Goal: Communication & Community: Ask a question

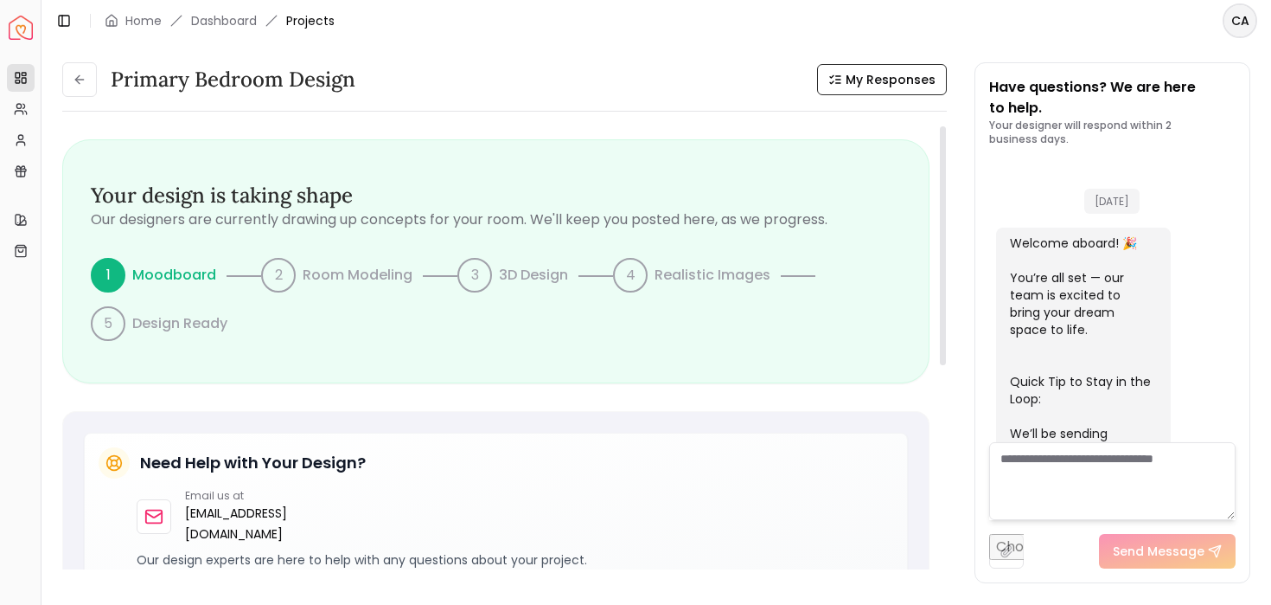
scroll to position [1438, 0]
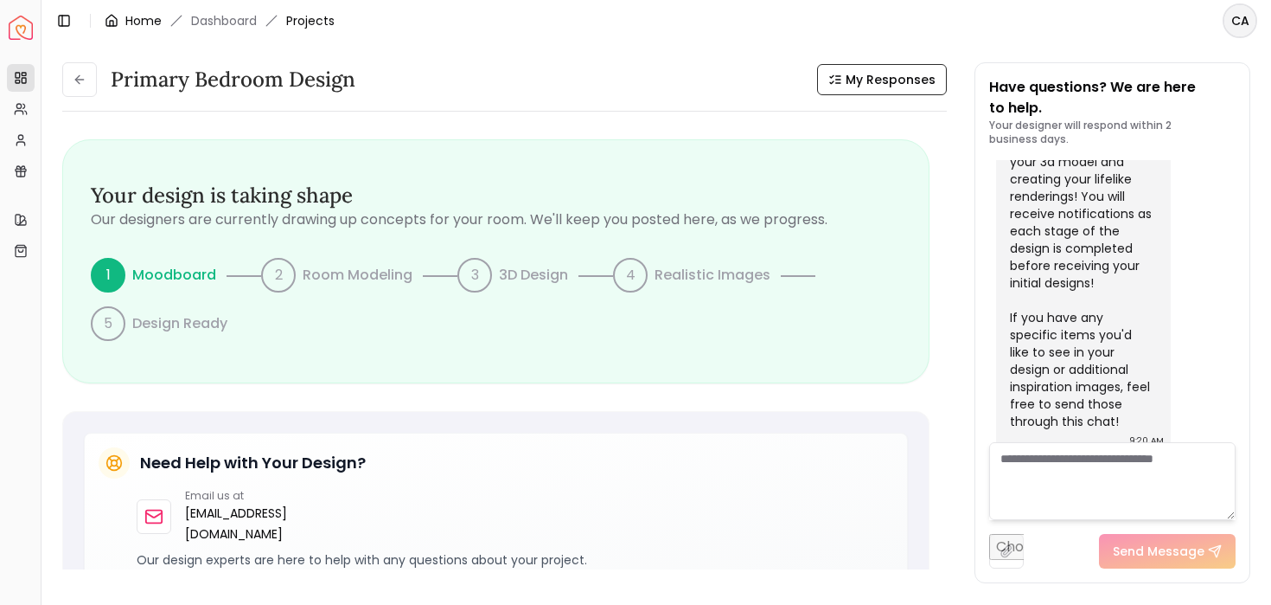
click at [138, 24] on link "Home" at bounding box center [143, 20] width 36 height 17
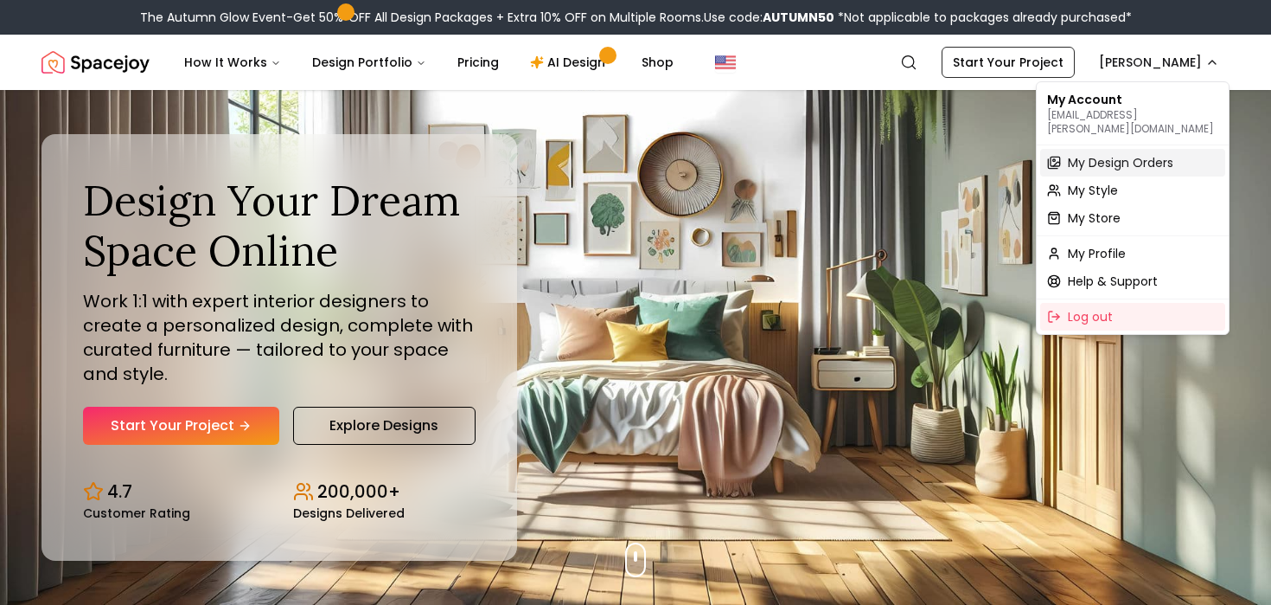
click at [1087, 154] on span "My Design Orders" at bounding box center [1121, 162] width 106 height 17
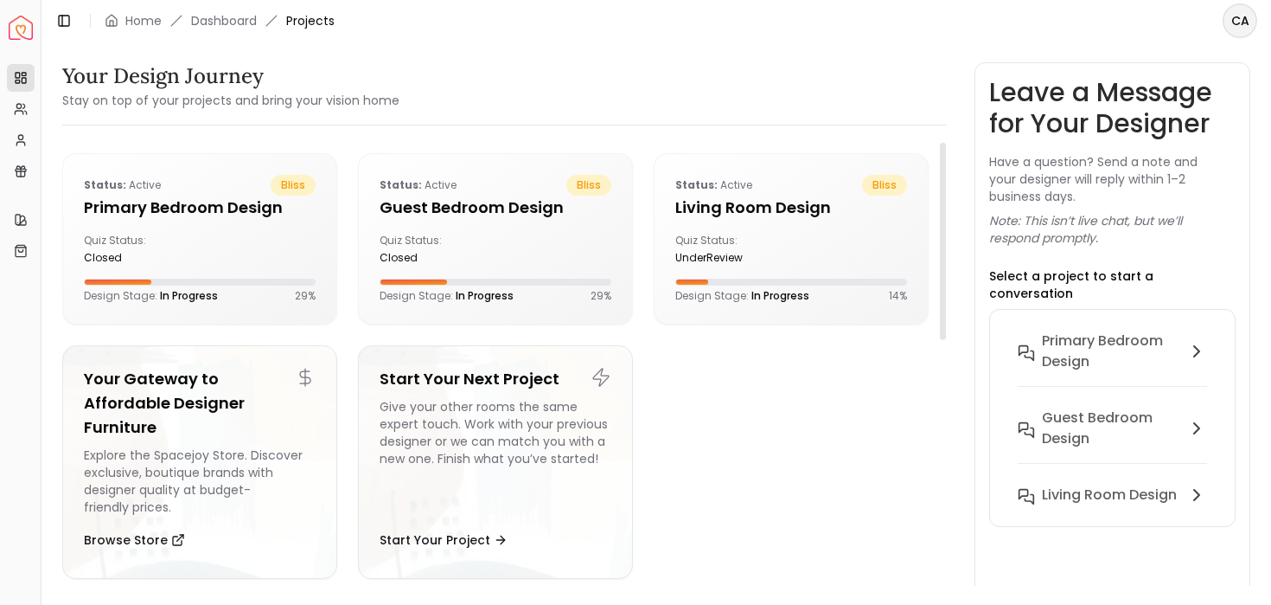
scroll to position [5, 0]
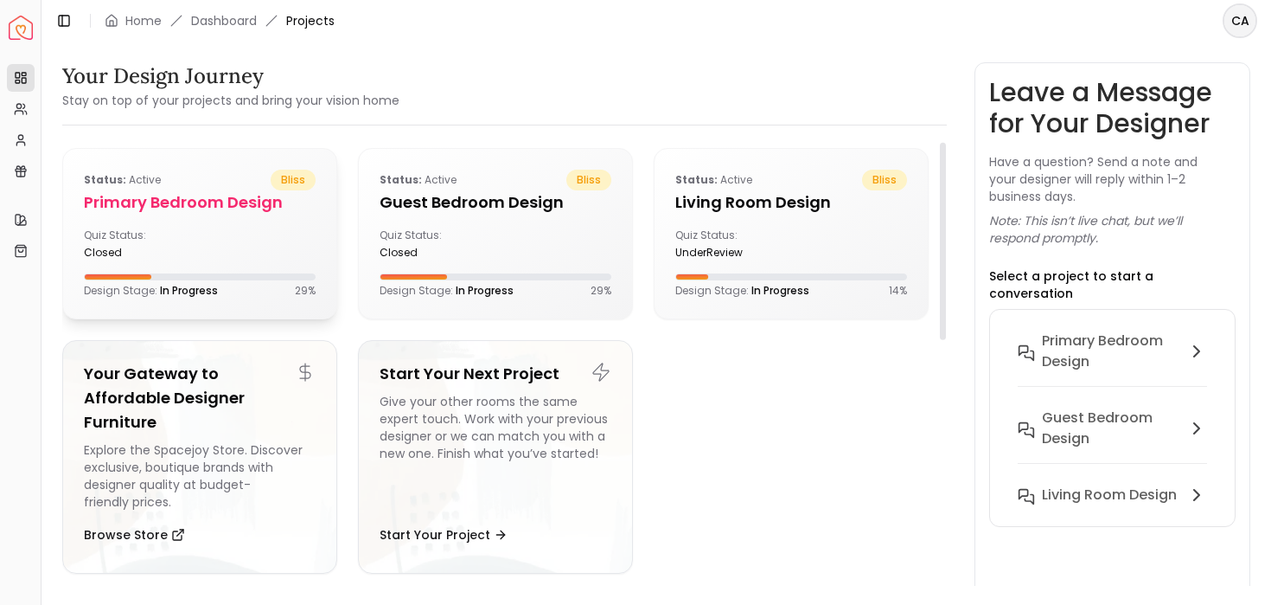
click at [185, 237] on div "Quiz Status: closed" at bounding box center [138, 243] width 109 height 31
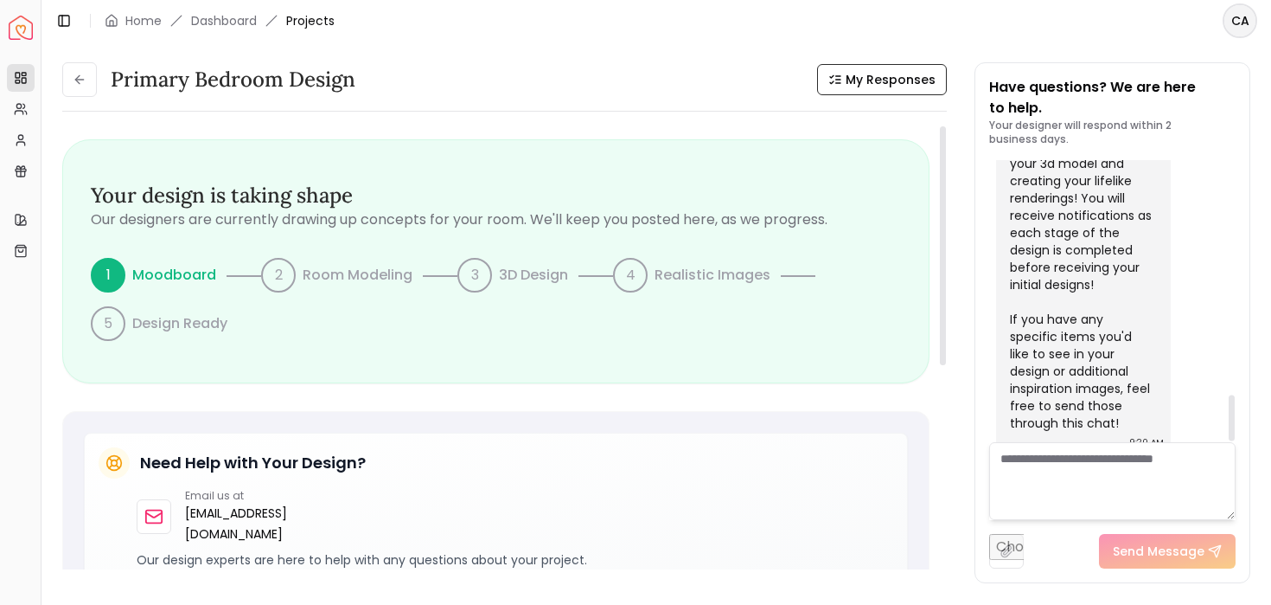
scroll to position [1438, 0]
click at [1069, 508] on textarea at bounding box center [1113, 481] width 247 height 78
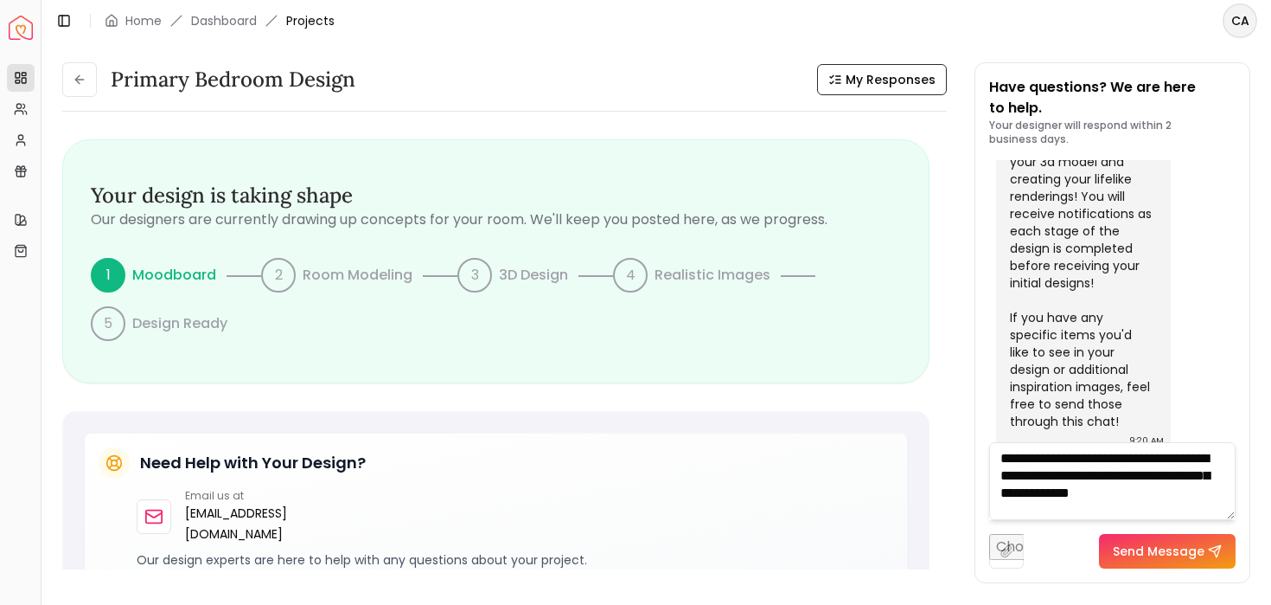
drag, startPoint x: 1223, startPoint y: 504, endPoint x: 1085, endPoint y: 460, distance: 145.3
click at [1085, 460] on textarea "**********" at bounding box center [1113, 481] width 247 height 78
type textarea "**********"
click at [1158, 557] on button "Send Message" at bounding box center [1167, 551] width 137 height 35
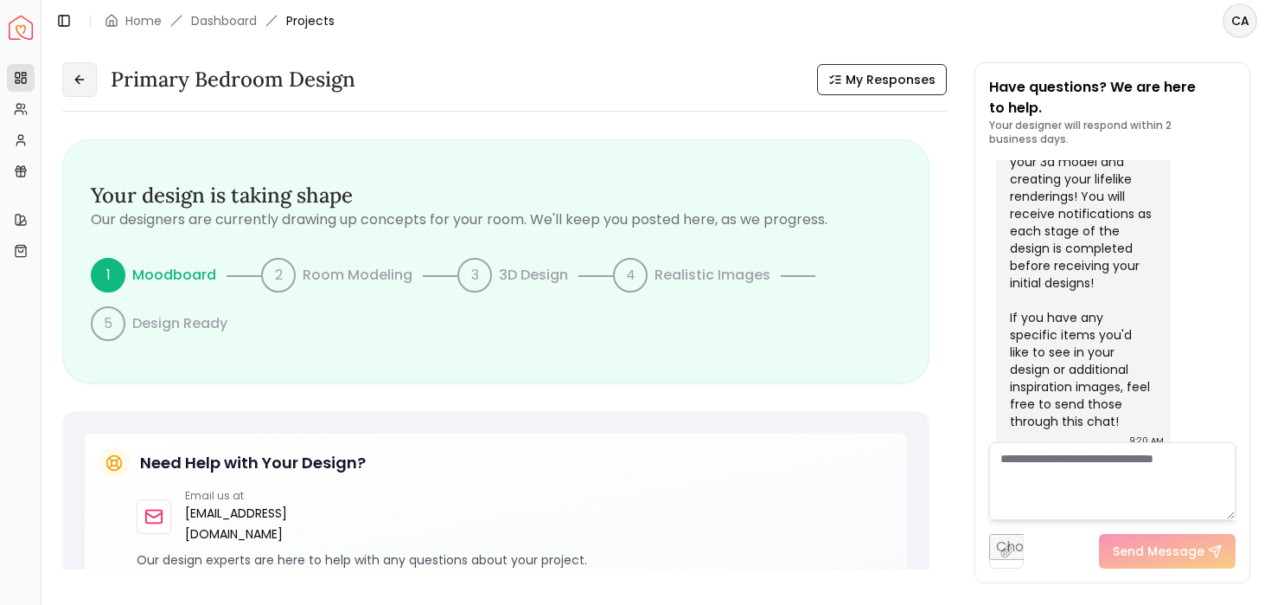
click at [85, 86] on button at bounding box center [79, 79] width 35 height 35
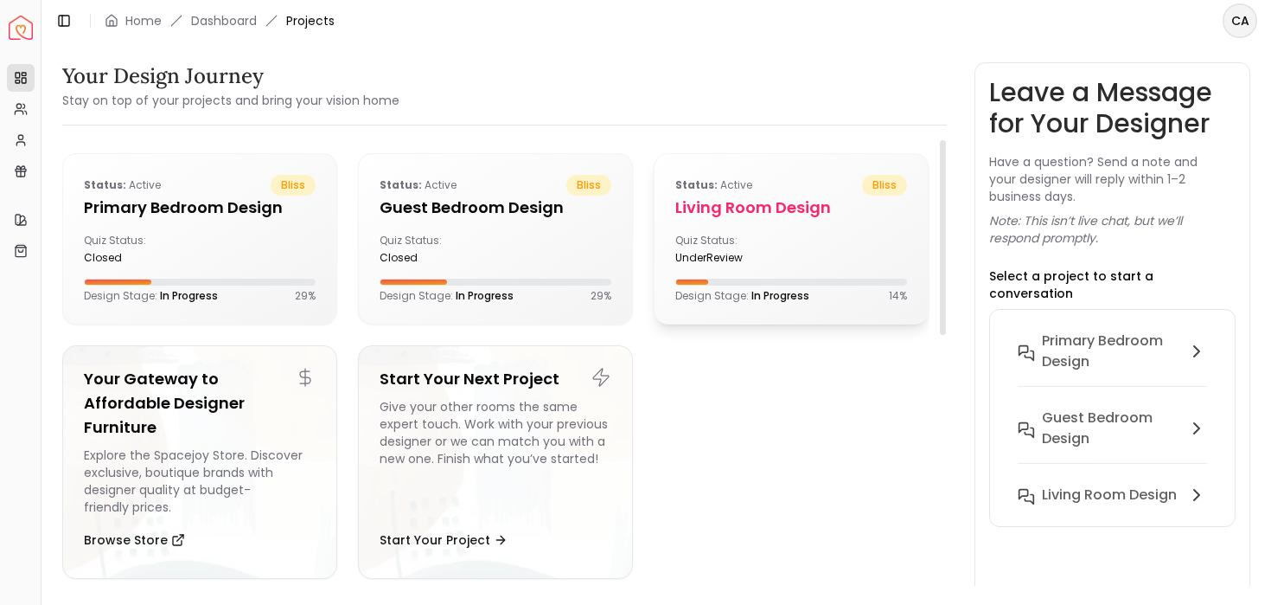
click at [835, 261] on div "Quiz Status: underReview" at bounding box center [792, 249] width 232 height 31
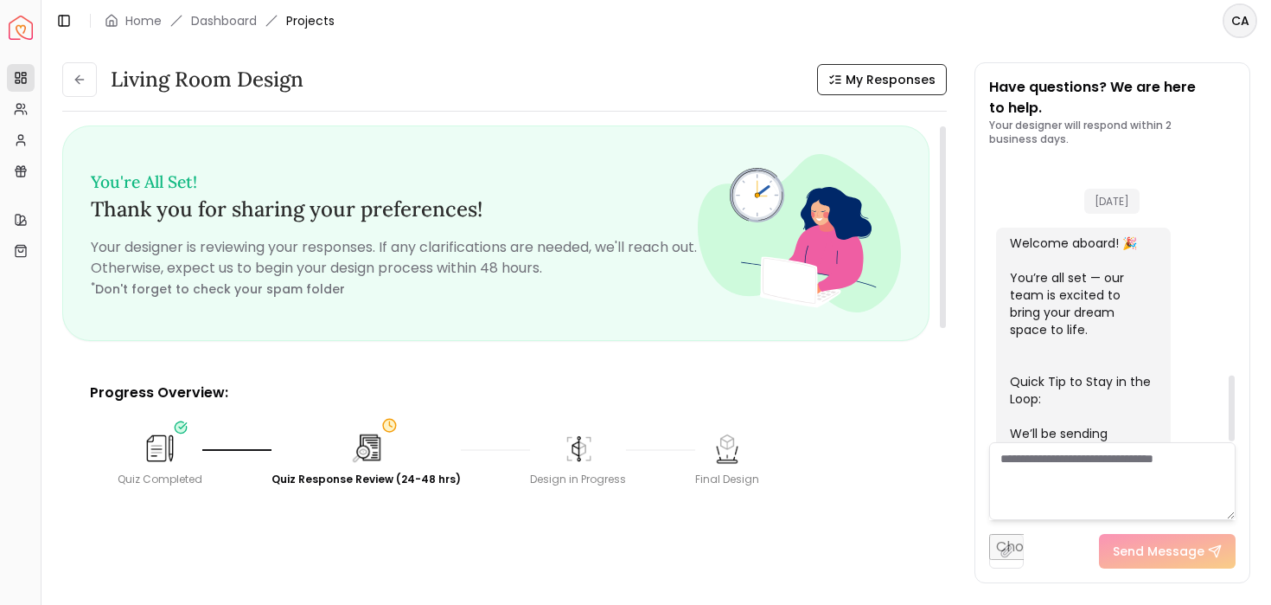
scroll to position [915, 0]
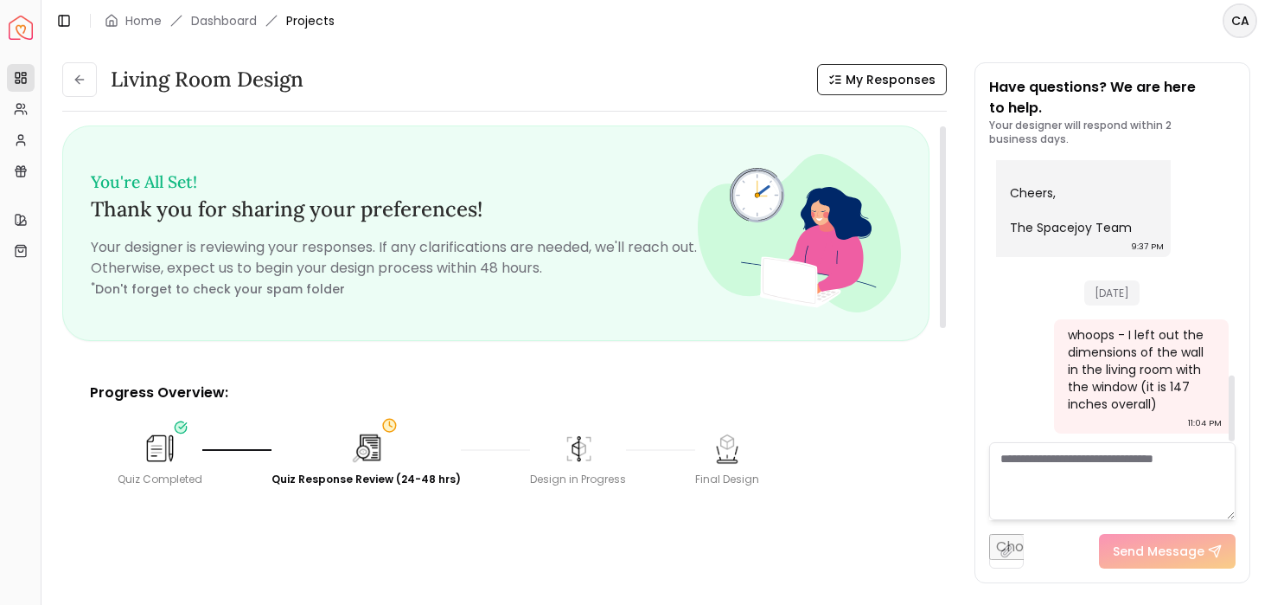
click at [1074, 490] on textarea at bounding box center [1113, 481] width 247 height 78
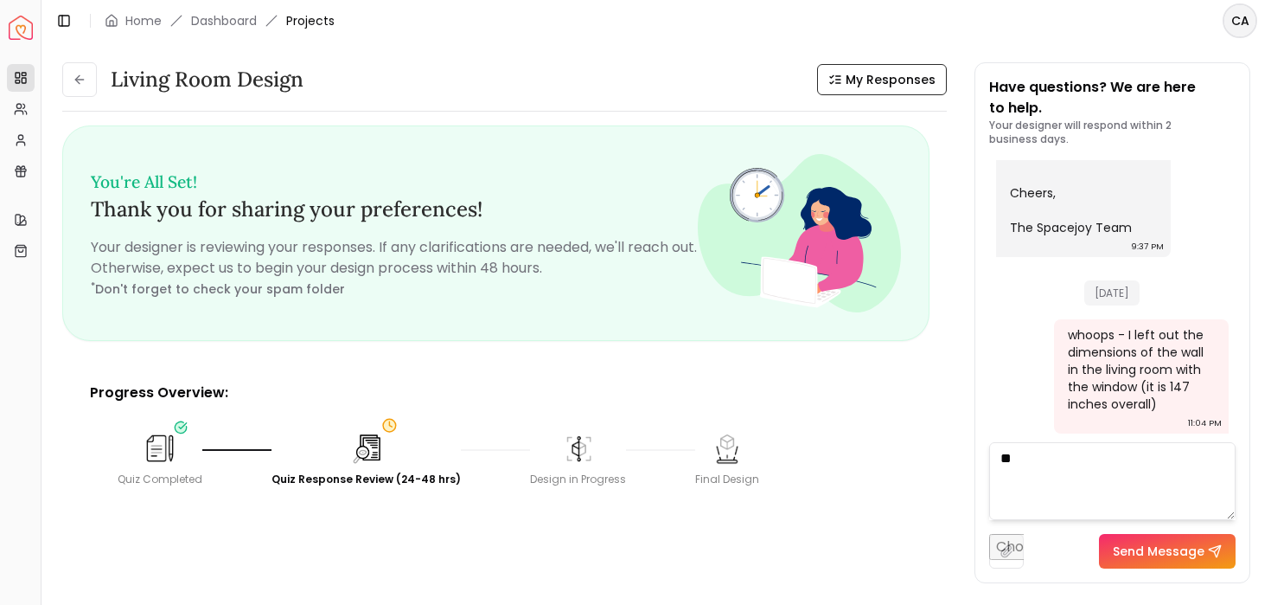
type textarea "*"
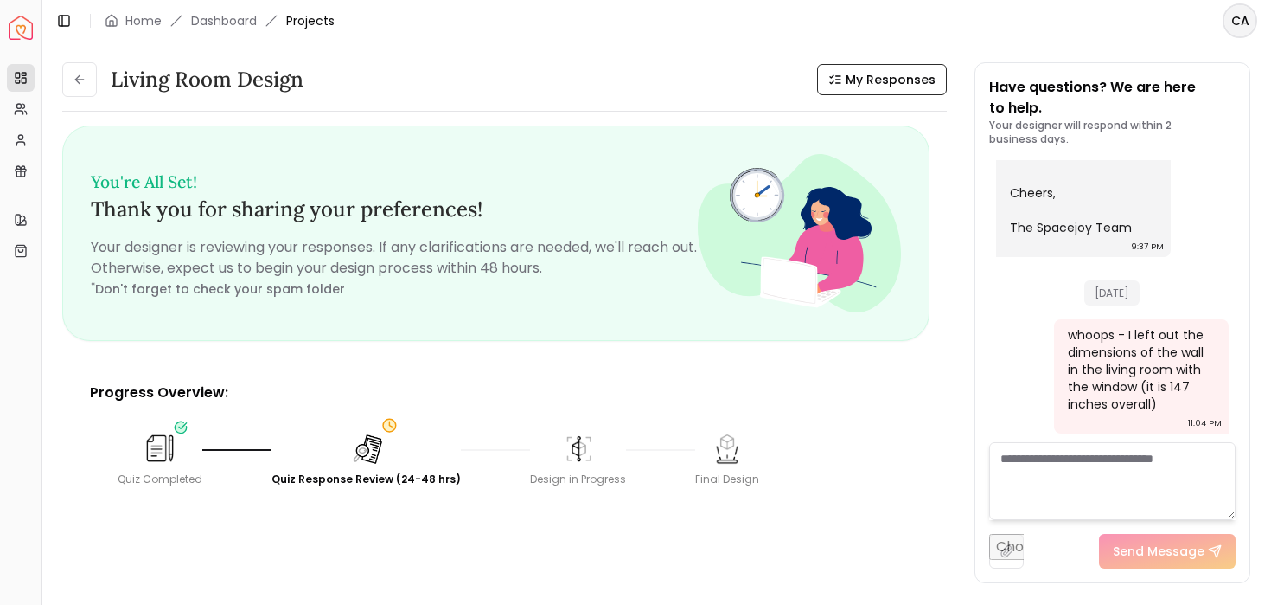
paste textarea "**********"
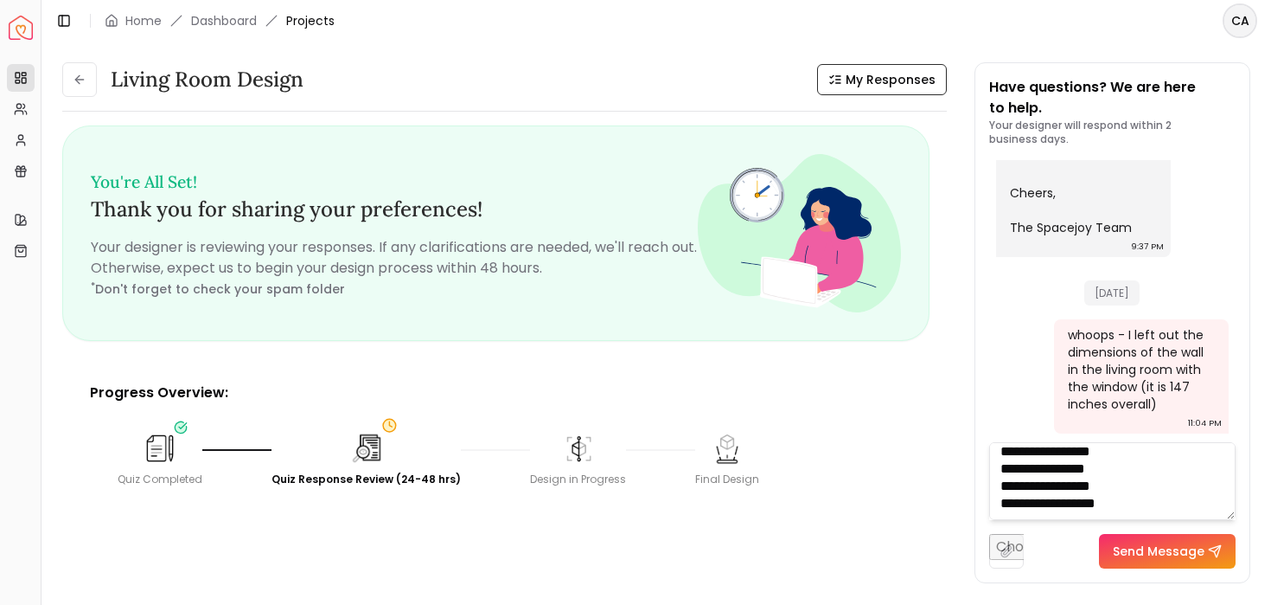
scroll to position [0, 0]
click at [1004, 458] on textarea "**********" at bounding box center [1113, 481] width 247 height 78
click at [1212, 470] on textarea "**********" at bounding box center [1113, 481] width 247 height 78
type textarea "**********"
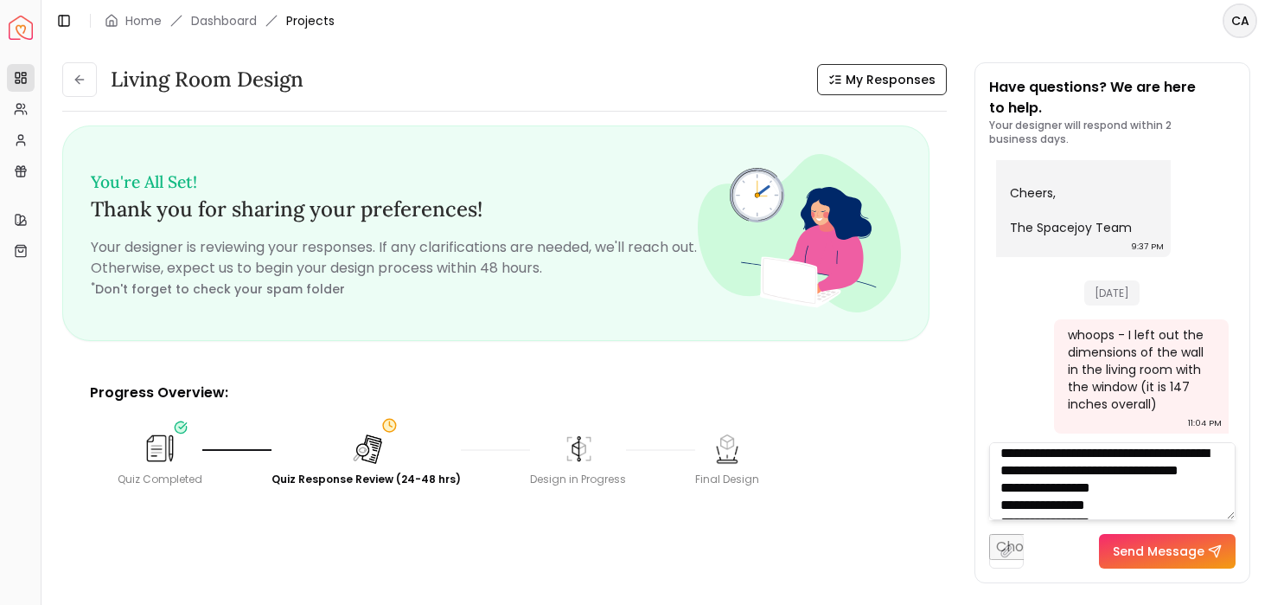
click at [1155, 556] on button "Send Message" at bounding box center [1167, 551] width 137 height 35
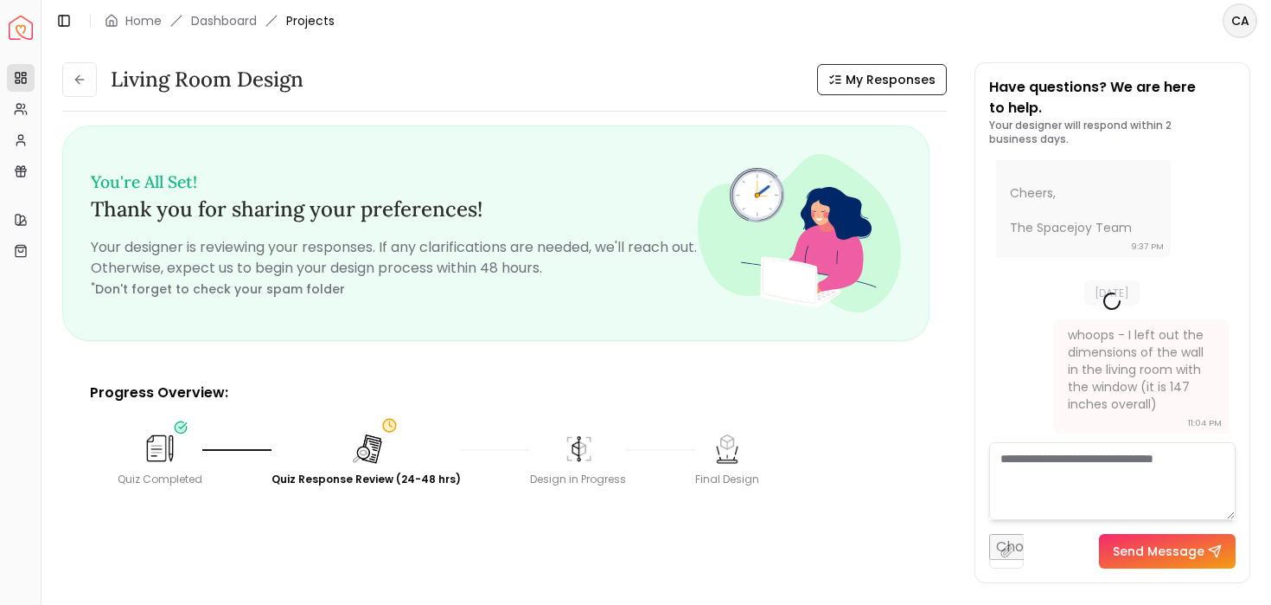
scroll to position [0, 0]
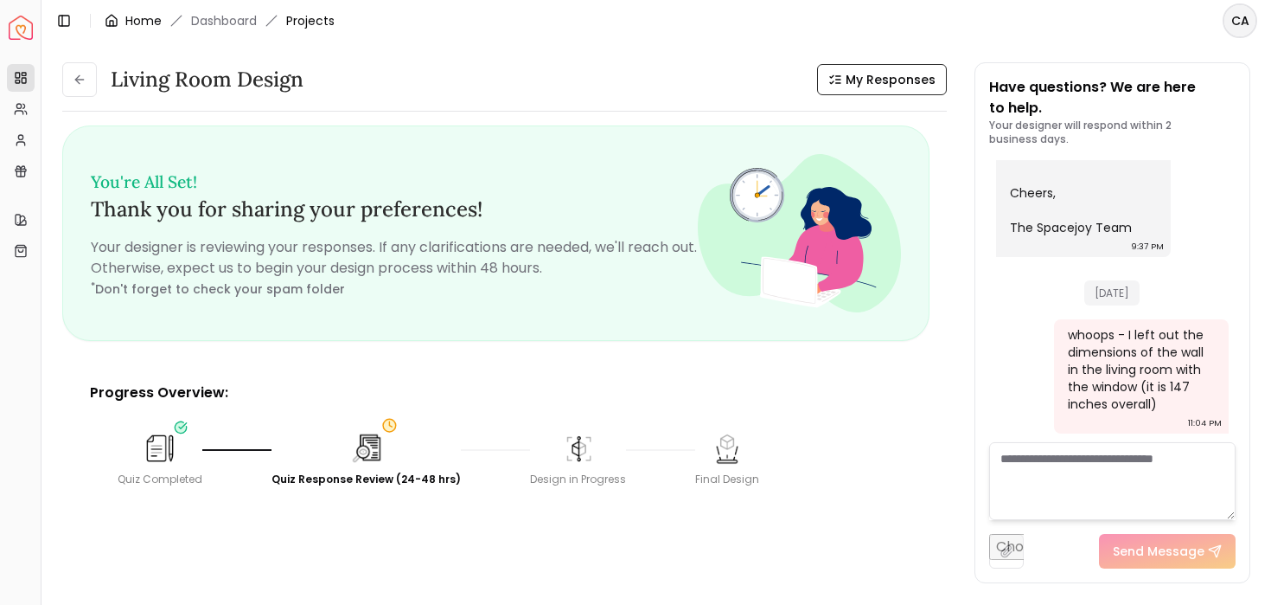
click at [148, 22] on link "Home" at bounding box center [143, 20] width 36 height 17
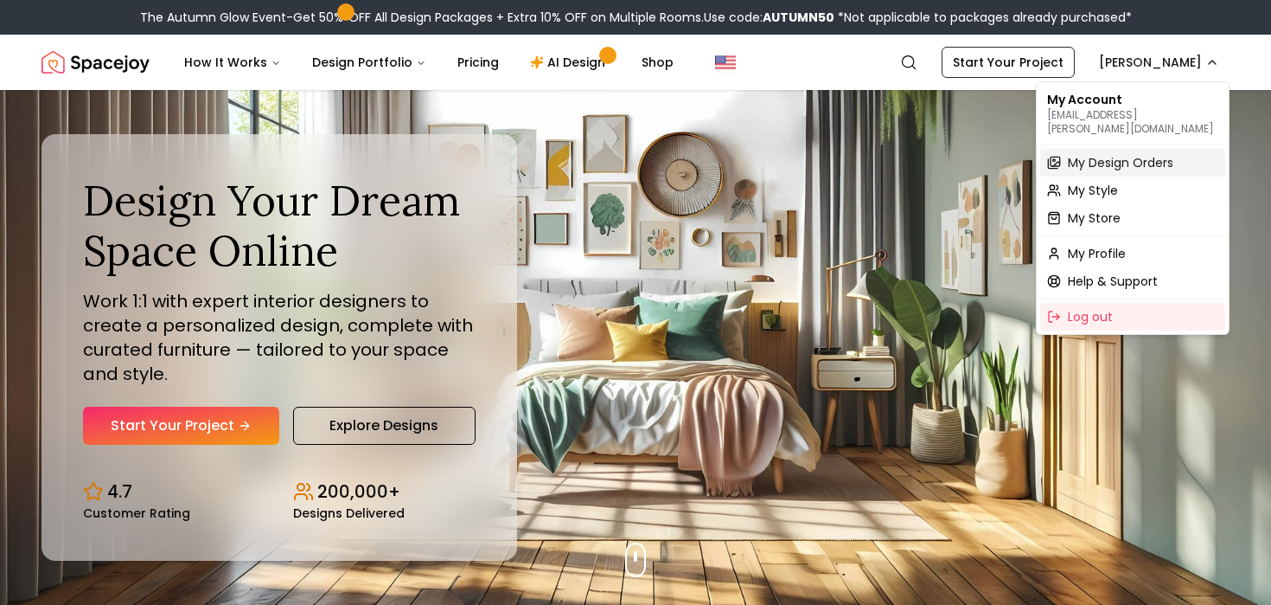
click at [1085, 154] on span "My Design Orders" at bounding box center [1121, 162] width 106 height 17
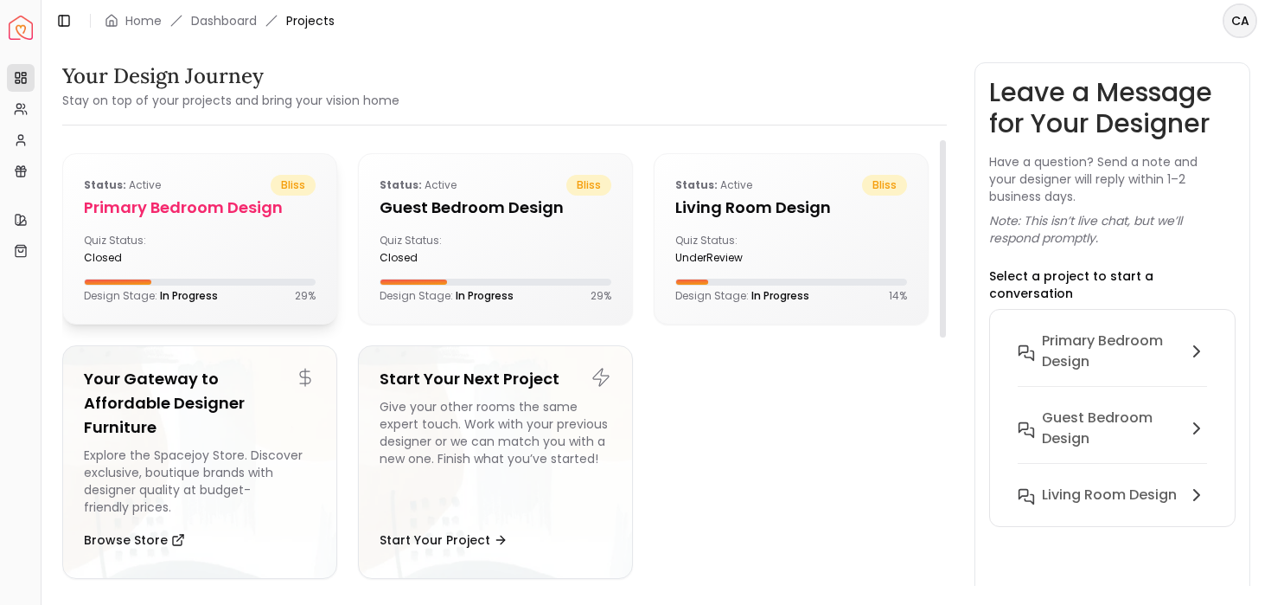
click at [229, 229] on div "Status: active bliss Primary Bedroom design Quiz Status: closed Design Stage: I…" at bounding box center [199, 239] width 273 height 170
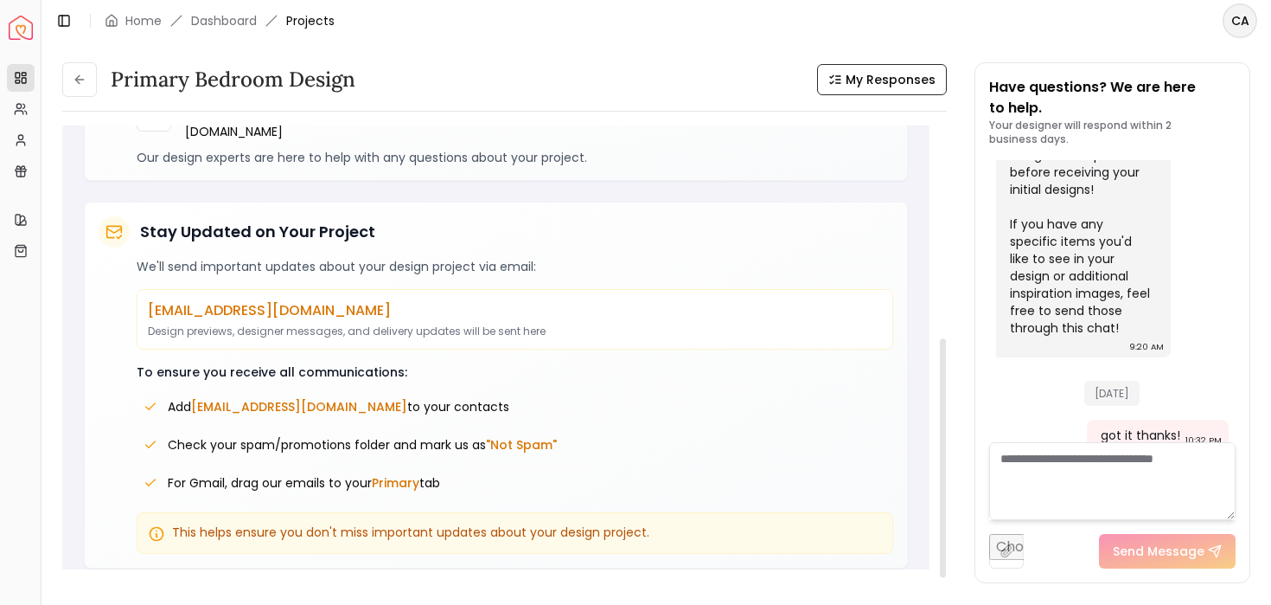
scroll to position [298, 0]
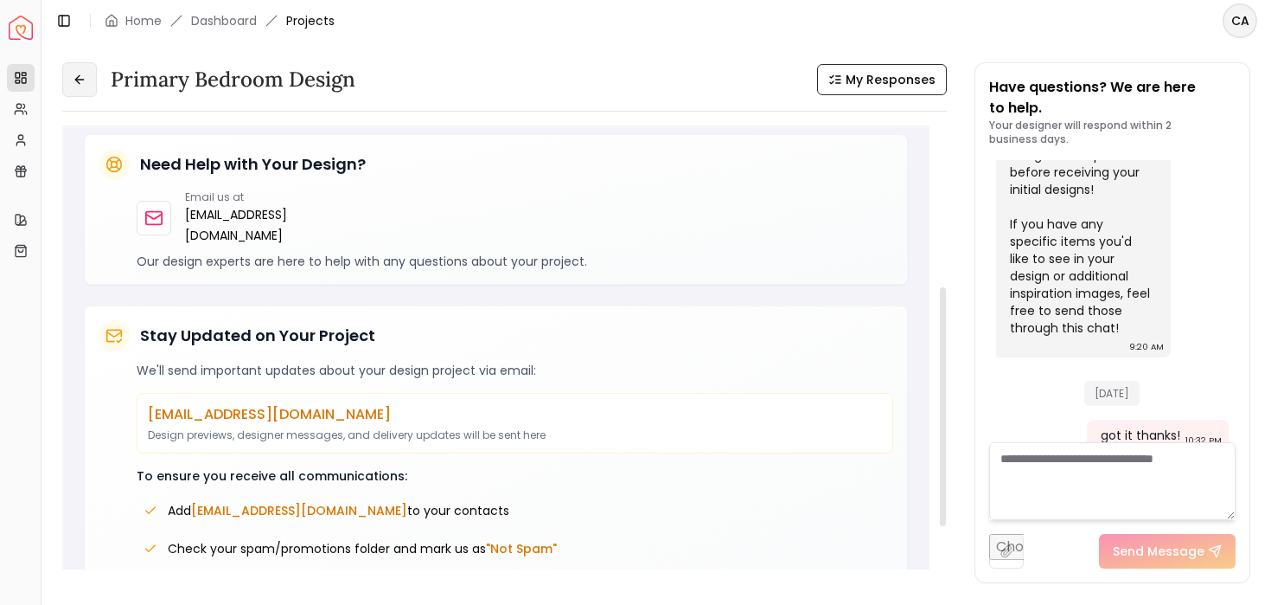
click at [86, 75] on button at bounding box center [79, 79] width 35 height 35
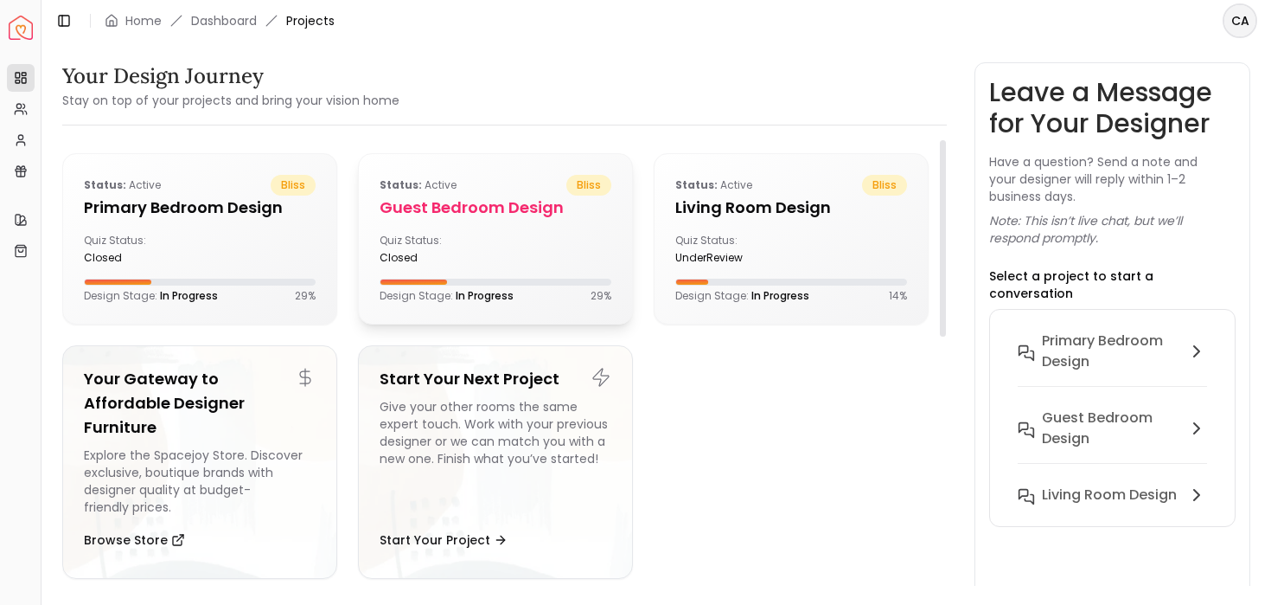
click at [450, 208] on h5 "Guest Bedroom design" at bounding box center [496, 207] width 232 height 24
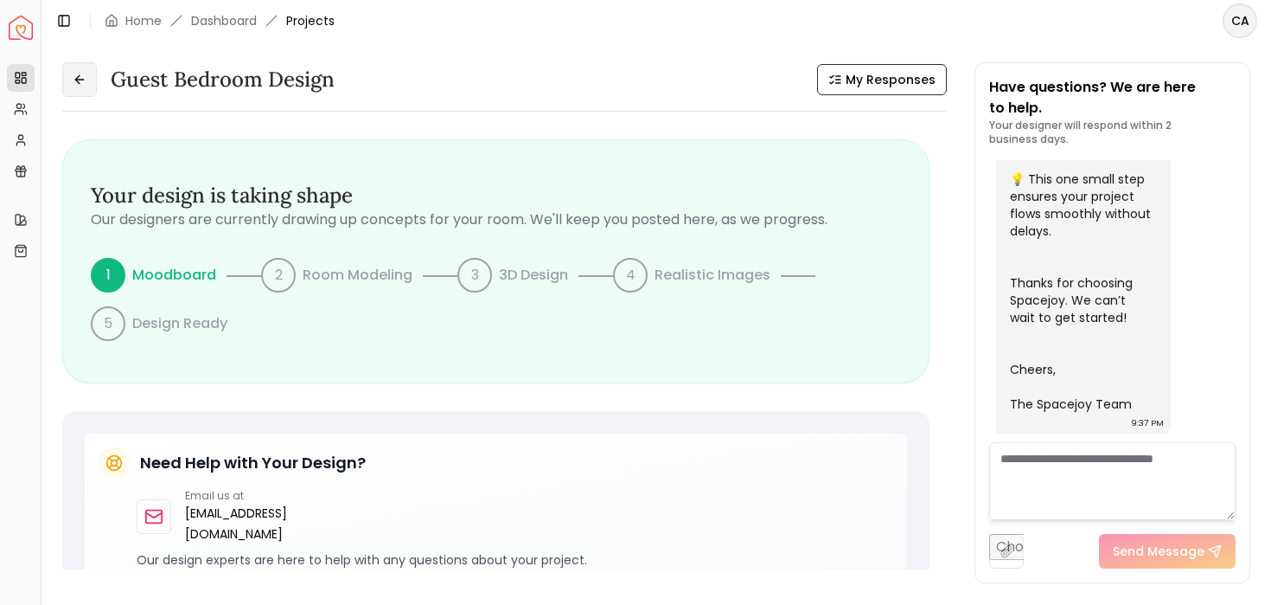
click at [78, 81] on icon at bounding box center [80, 80] width 14 height 14
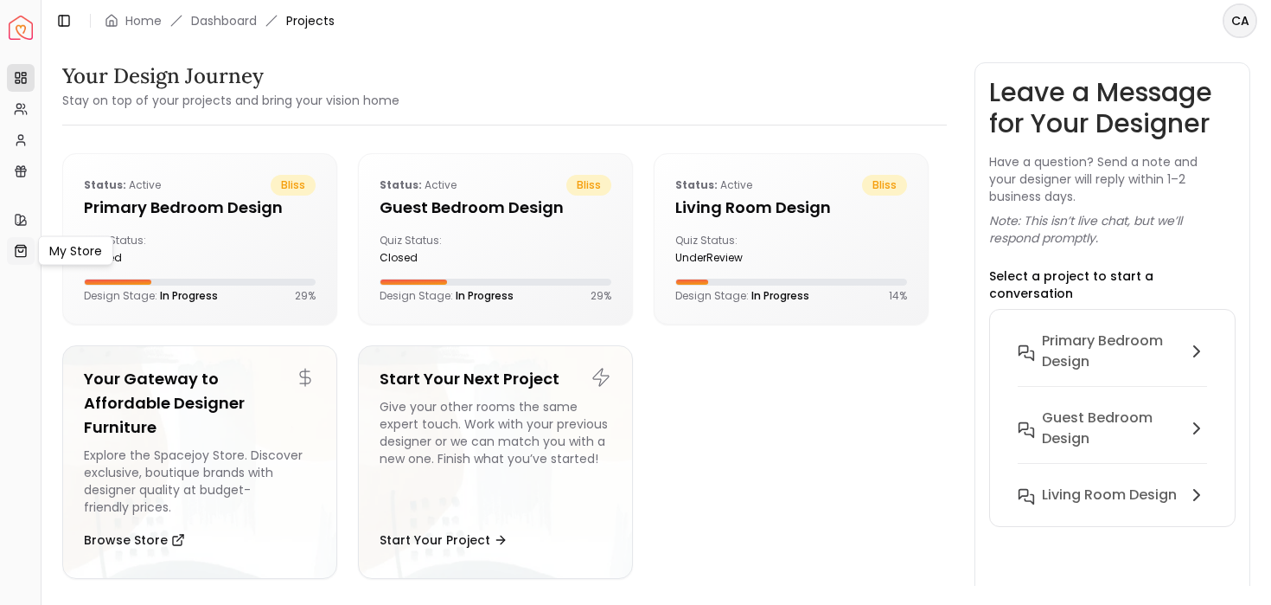
click at [24, 247] on icon at bounding box center [21, 247] width 10 height 0
